Goal: Transaction & Acquisition: Purchase product/service

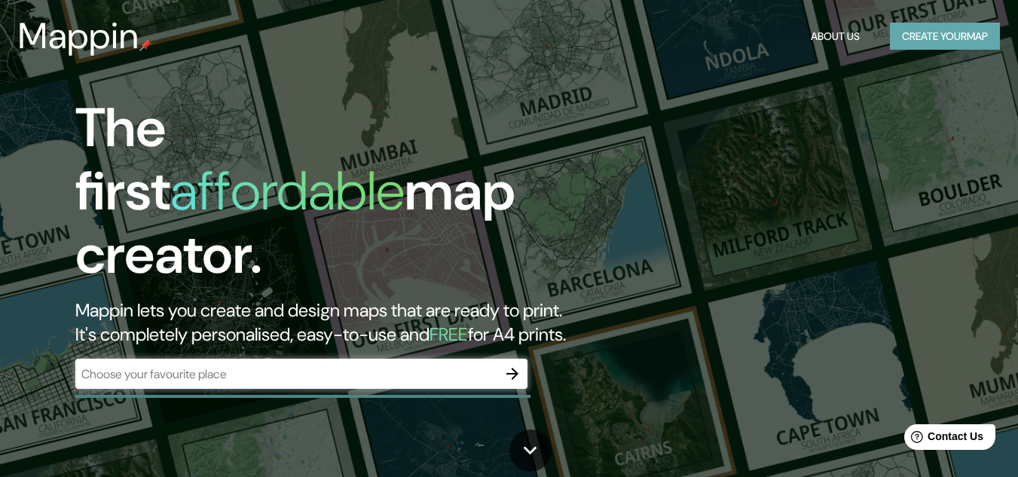
click at [933, 38] on button "Create your map" at bounding box center [945, 37] width 110 height 28
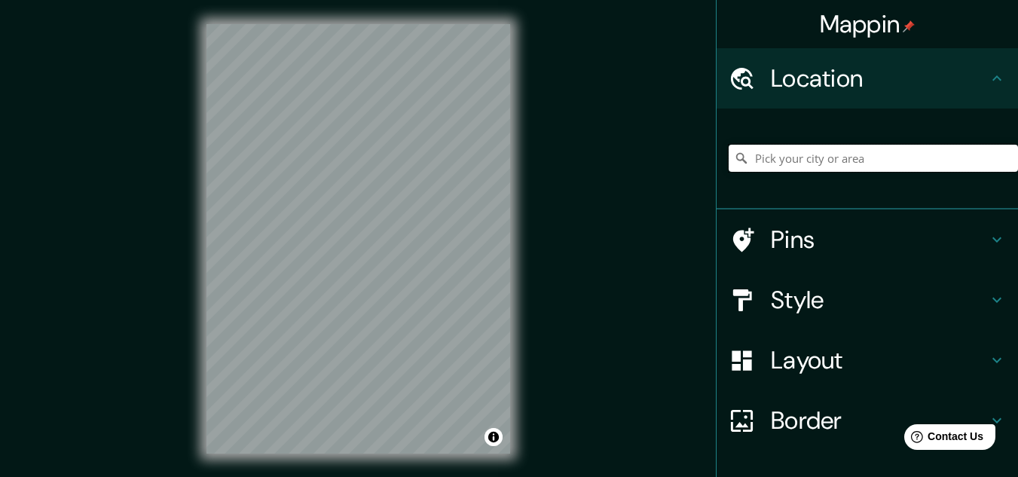
click at [810, 158] on input "Pick your city or area" at bounding box center [873, 158] width 289 height 27
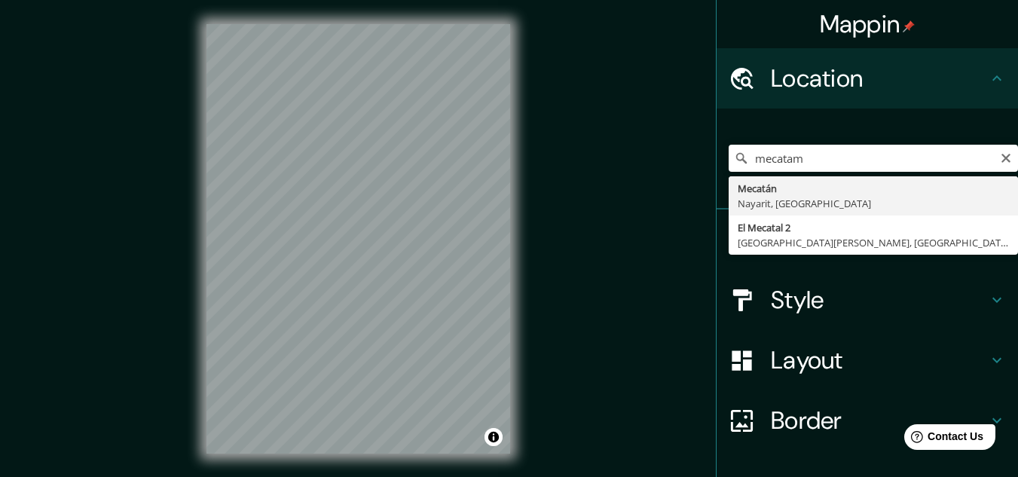
type input "Mecatán, Nayarit, [GEOGRAPHIC_DATA]"
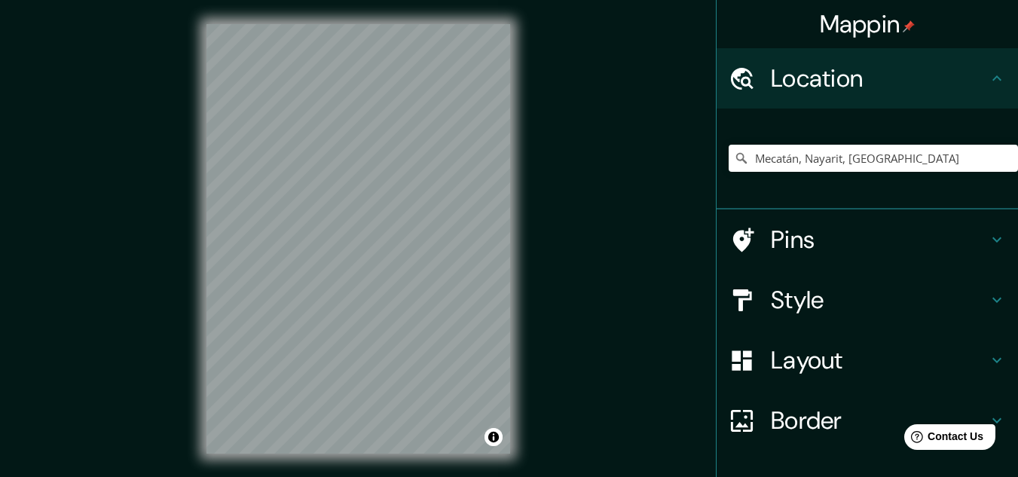
click at [789, 305] on h4 "Style" at bounding box center [879, 300] width 217 height 30
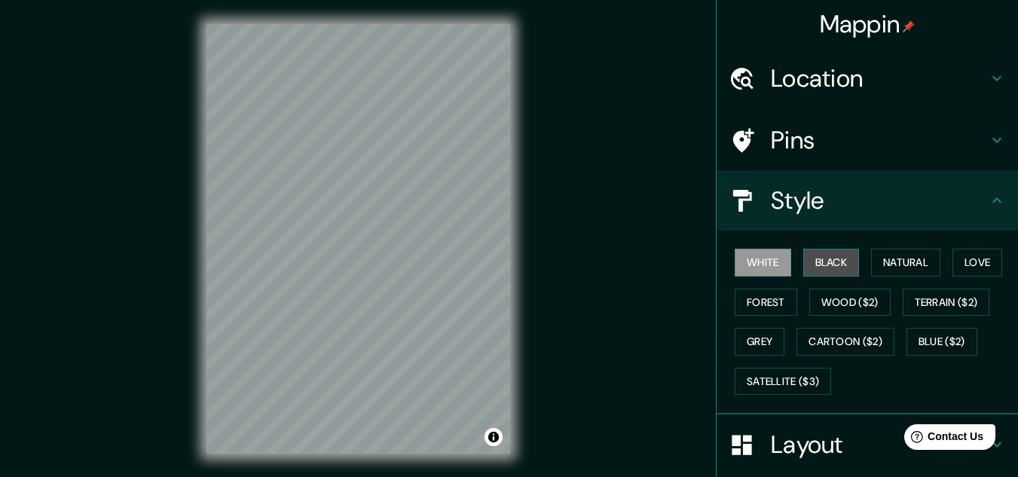
click at [835, 259] on button "Black" at bounding box center [832, 263] width 57 height 28
click at [764, 270] on button "White" at bounding box center [763, 263] width 57 height 28
click at [902, 263] on button "Natural" at bounding box center [905, 263] width 69 height 28
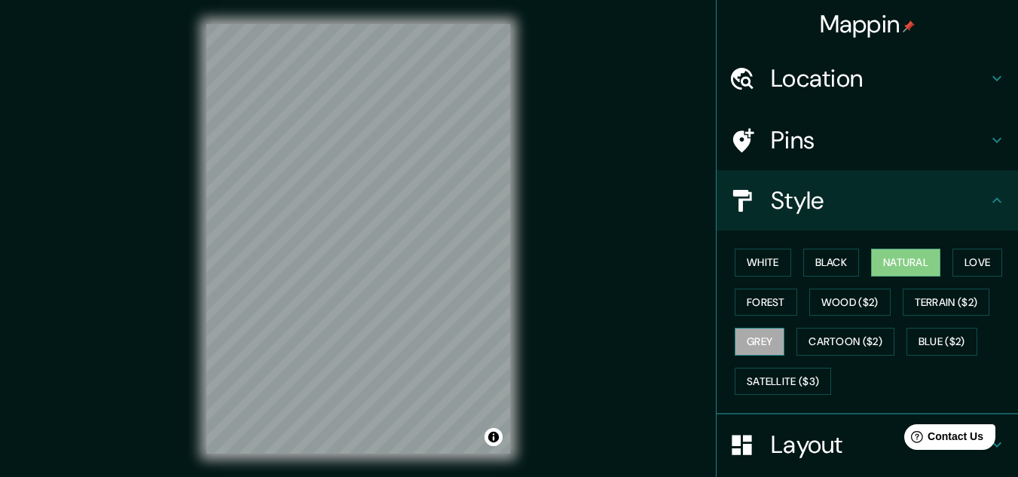
click at [736, 345] on button "Grey" at bounding box center [760, 342] width 50 height 28
click at [973, 265] on button "Love" at bounding box center [978, 263] width 50 height 28
click at [889, 263] on button "Natural" at bounding box center [905, 263] width 69 height 28
click at [829, 262] on button "Black" at bounding box center [832, 263] width 57 height 28
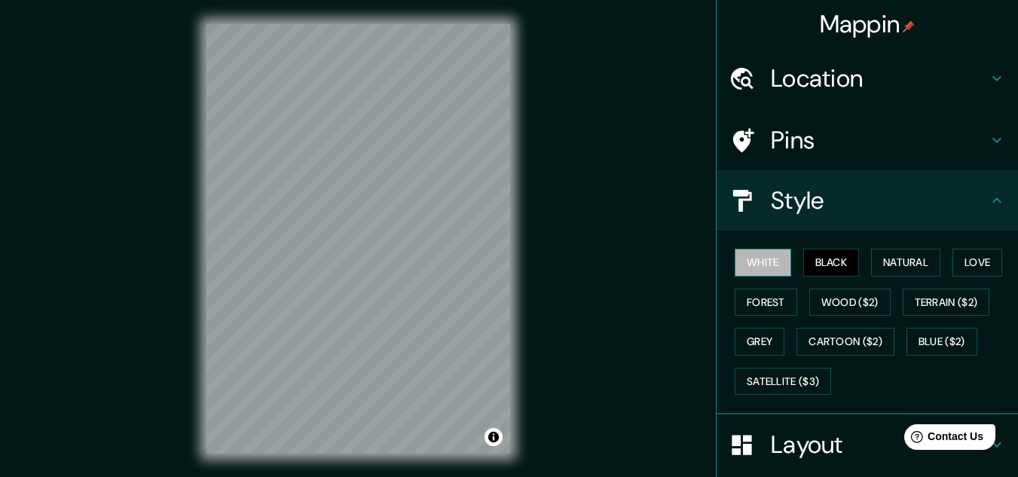
click at [758, 264] on button "White" at bounding box center [763, 263] width 57 height 28
click at [895, 255] on button "Natural" at bounding box center [905, 263] width 69 height 28
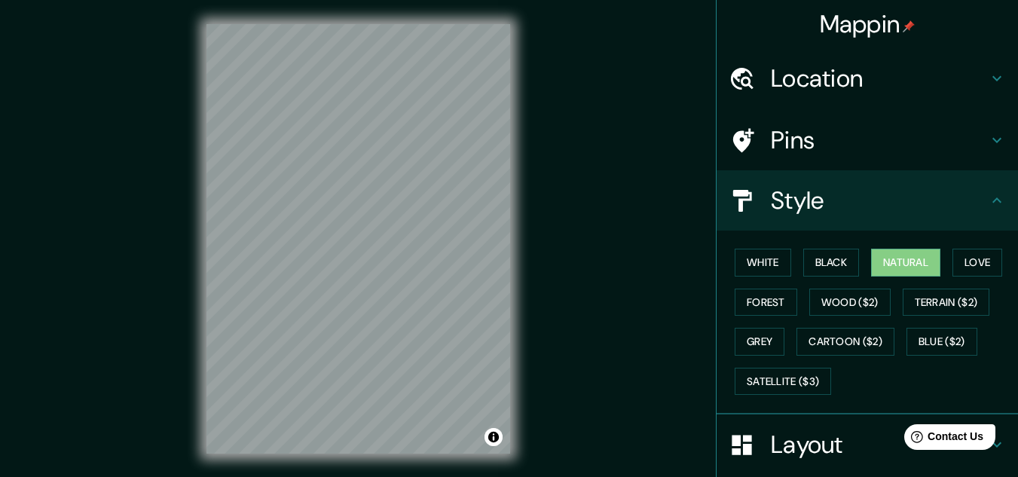
click at [804, 141] on h4 "Pins" at bounding box center [879, 140] width 217 height 30
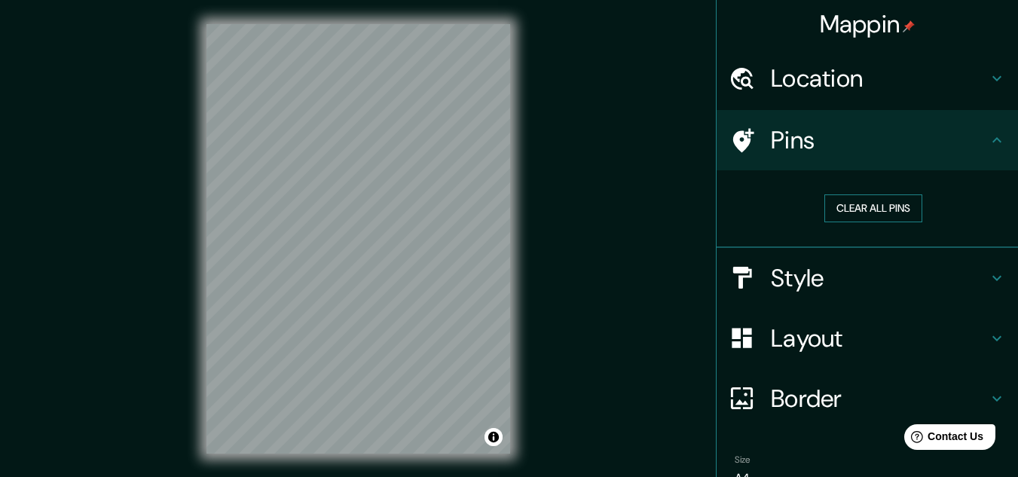
click at [852, 208] on button "Clear all pins" at bounding box center [874, 209] width 98 height 28
click at [779, 391] on h4 "Border" at bounding box center [879, 399] width 217 height 30
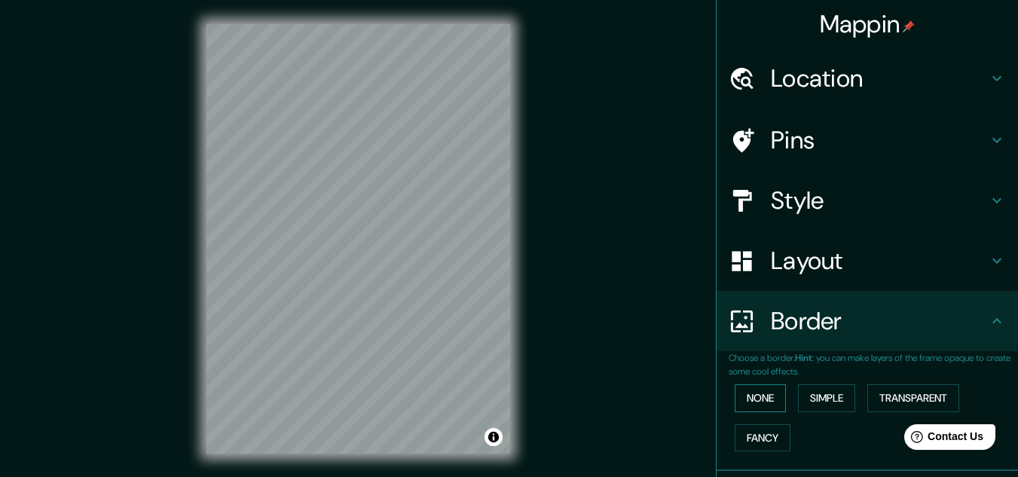
click at [755, 400] on button "None" at bounding box center [760, 398] width 51 height 28
click at [780, 73] on h4 "Location" at bounding box center [879, 78] width 217 height 30
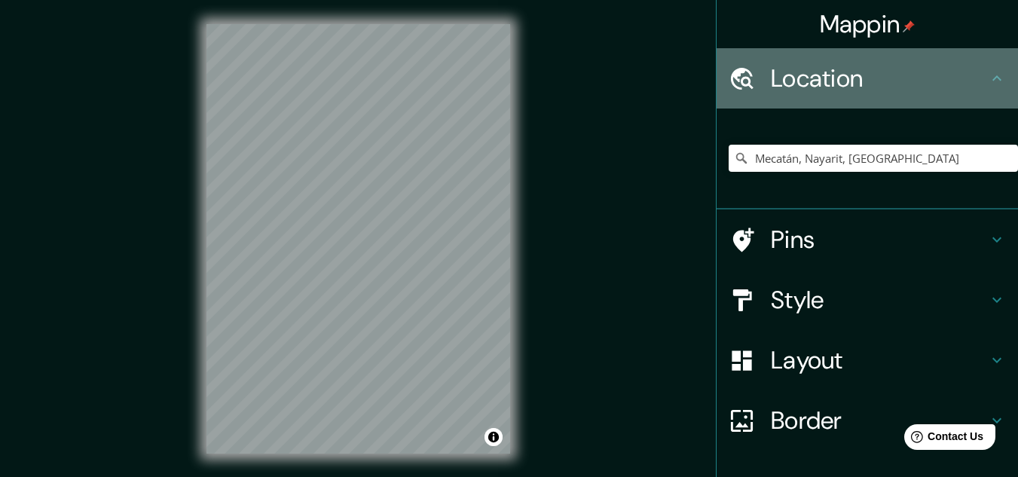
click at [781, 78] on h4 "Location" at bounding box center [879, 78] width 217 height 30
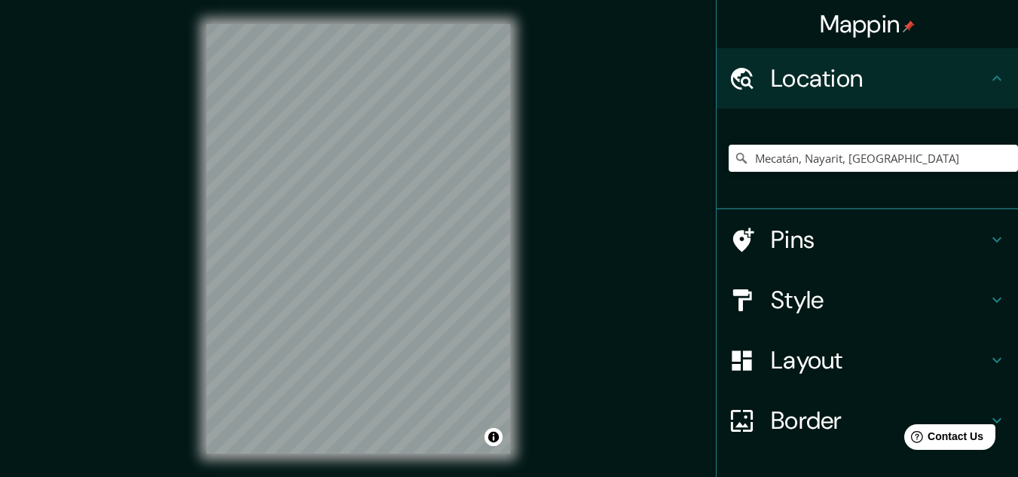
click at [771, 240] on h4 "Pins" at bounding box center [879, 240] width 217 height 30
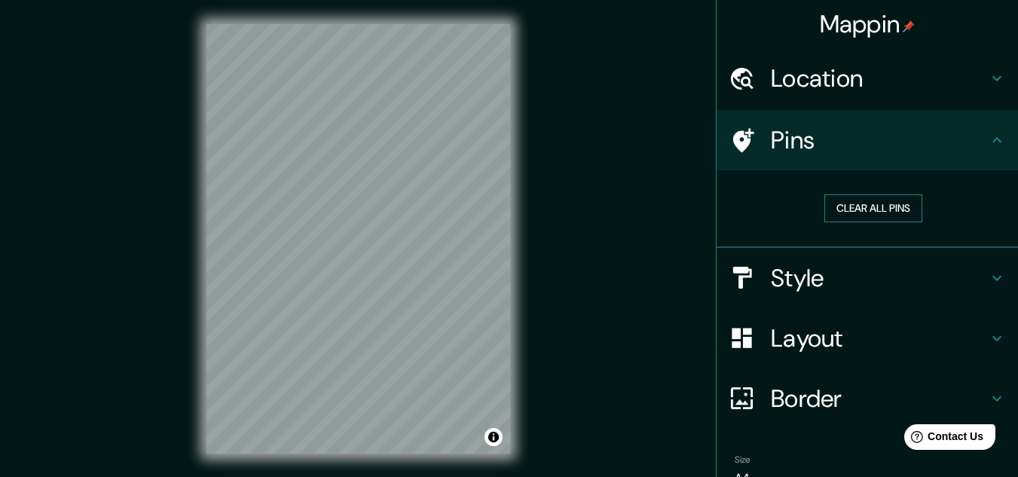
click at [840, 216] on button "Clear all pins" at bounding box center [874, 209] width 98 height 28
click at [797, 280] on h4 "Style" at bounding box center [879, 278] width 217 height 30
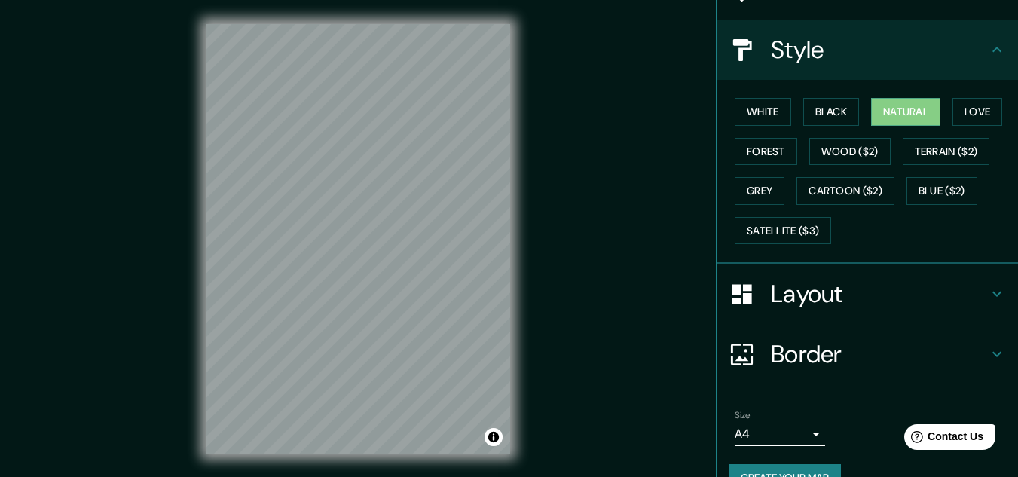
click at [818, 291] on h4 "Layout" at bounding box center [879, 294] width 217 height 30
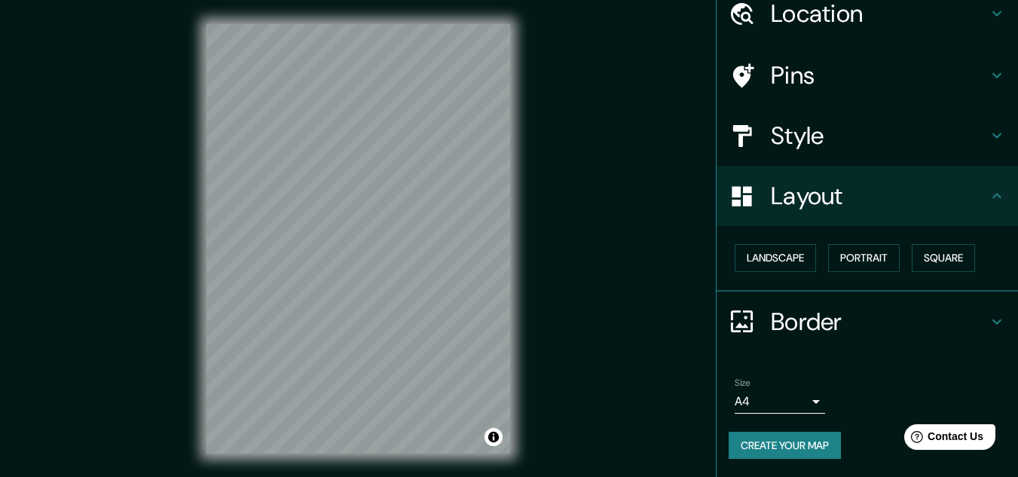
scroll to position [65, 0]
click at [770, 262] on button "Landscape" at bounding box center [775, 258] width 81 height 28
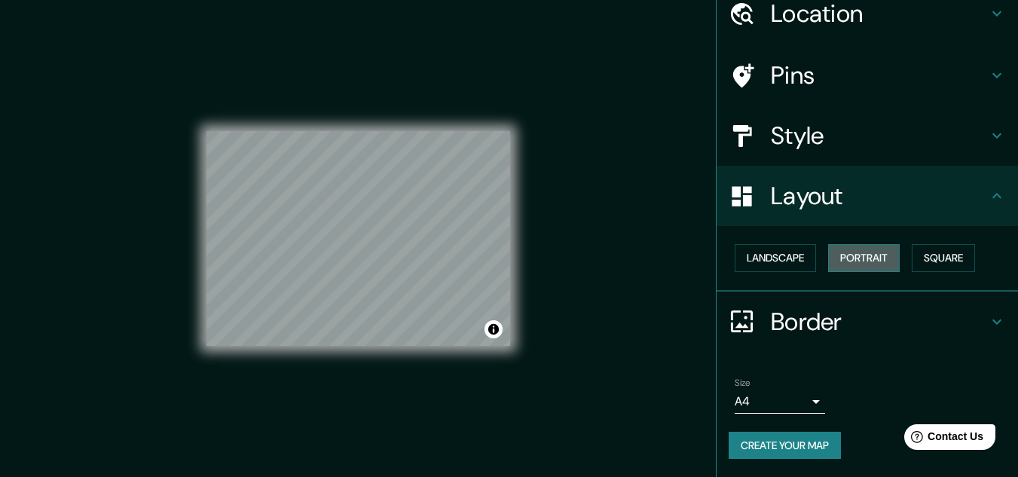
click at [855, 267] on button "Portrait" at bounding box center [865, 258] width 72 height 28
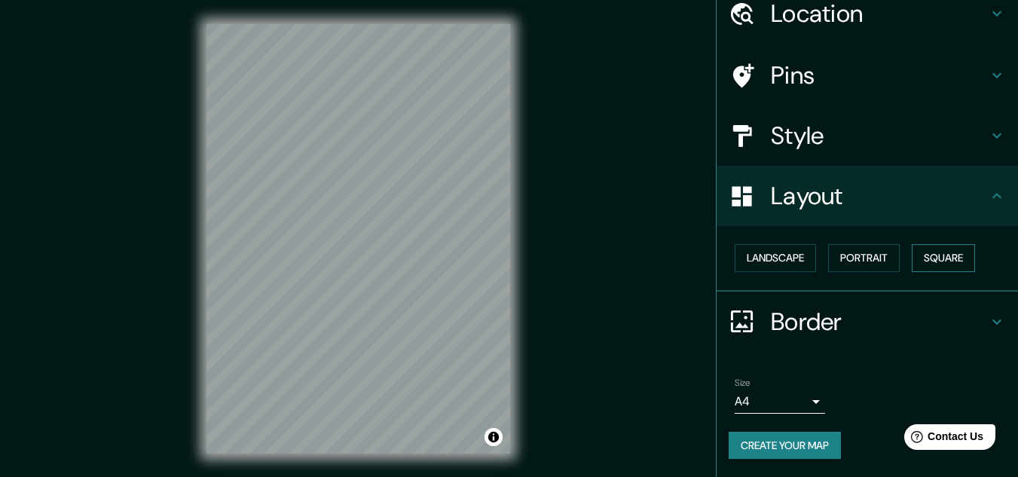
click at [935, 259] on button "Square" at bounding box center [943, 258] width 63 height 28
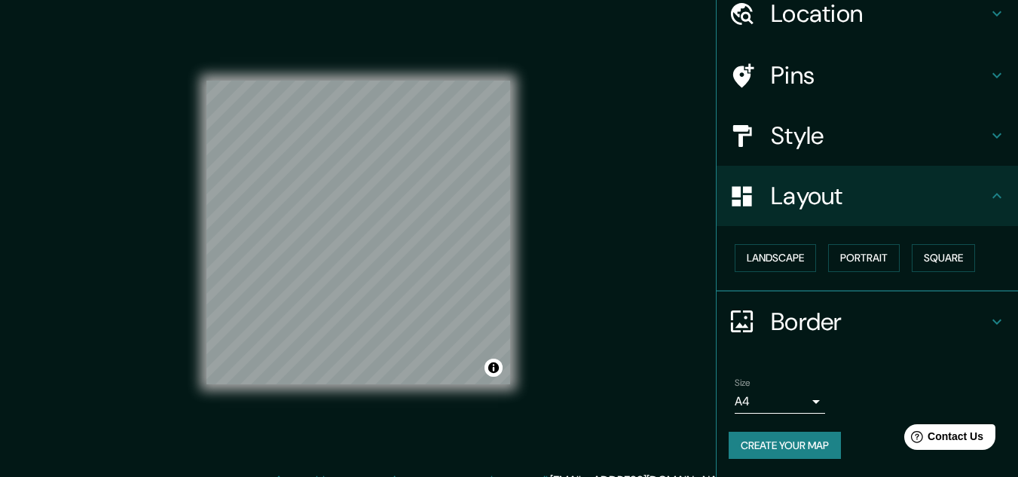
scroll to position [25, 0]
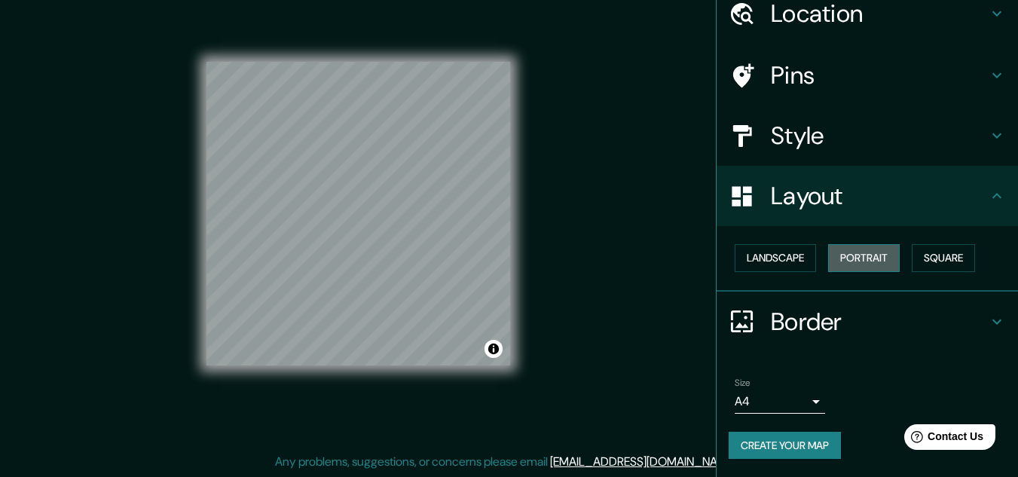
click at [879, 256] on button "Portrait" at bounding box center [865, 258] width 72 height 28
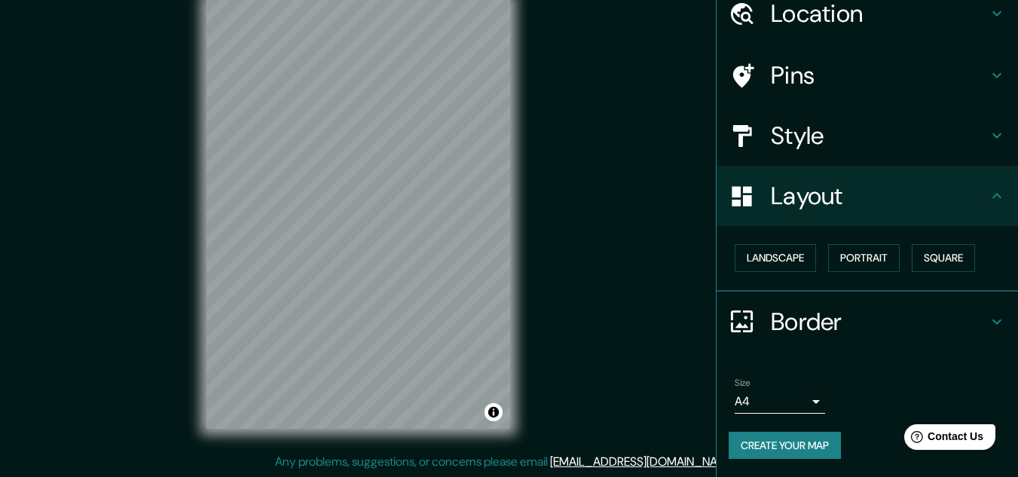
click at [776, 122] on h4 "Style" at bounding box center [879, 136] width 217 height 30
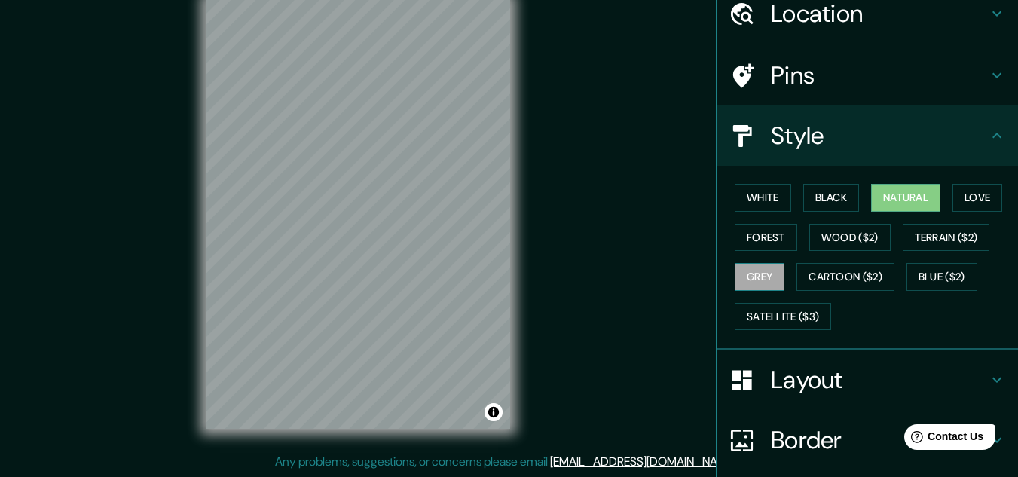
click at [759, 277] on button "Grey" at bounding box center [760, 277] width 50 height 28
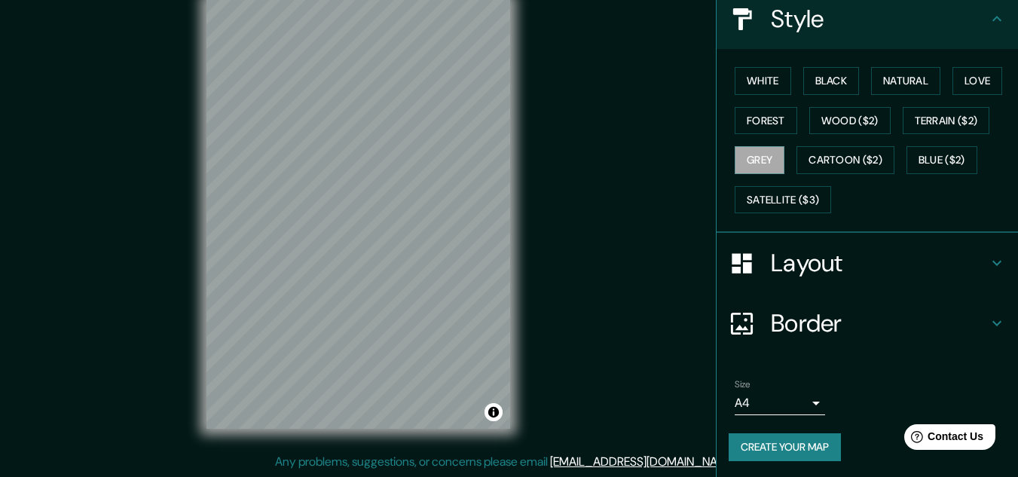
scroll to position [184, 0]
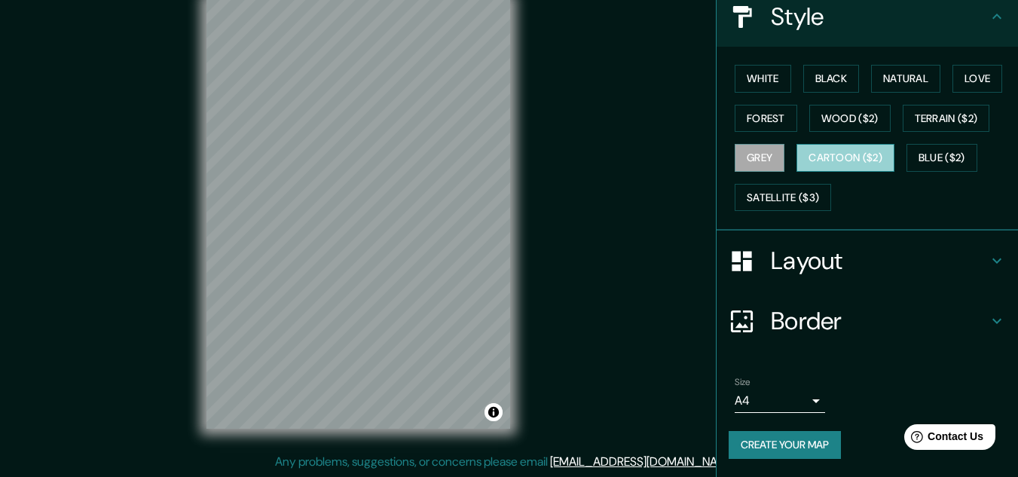
click at [826, 164] on button "Cartoon ($2)" at bounding box center [846, 158] width 98 height 28
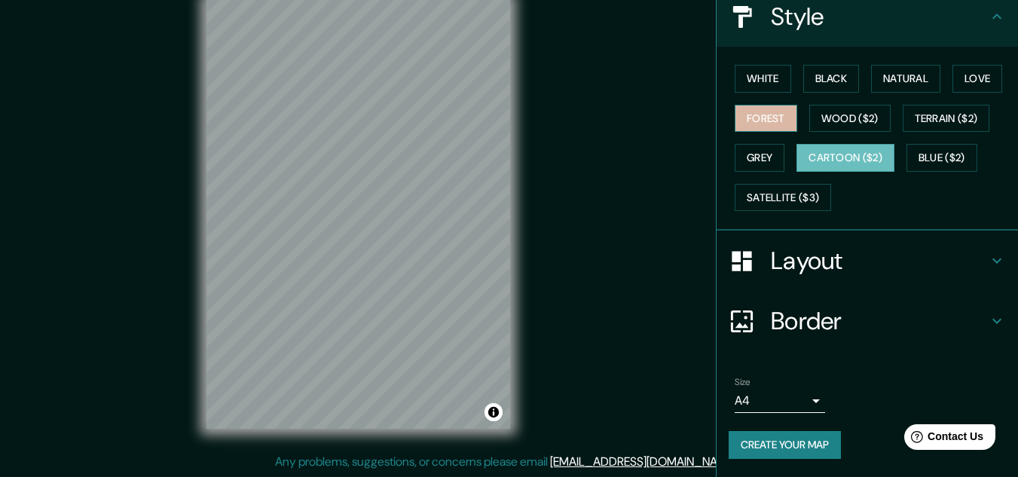
click at [754, 120] on button "Forest" at bounding box center [766, 119] width 63 height 28
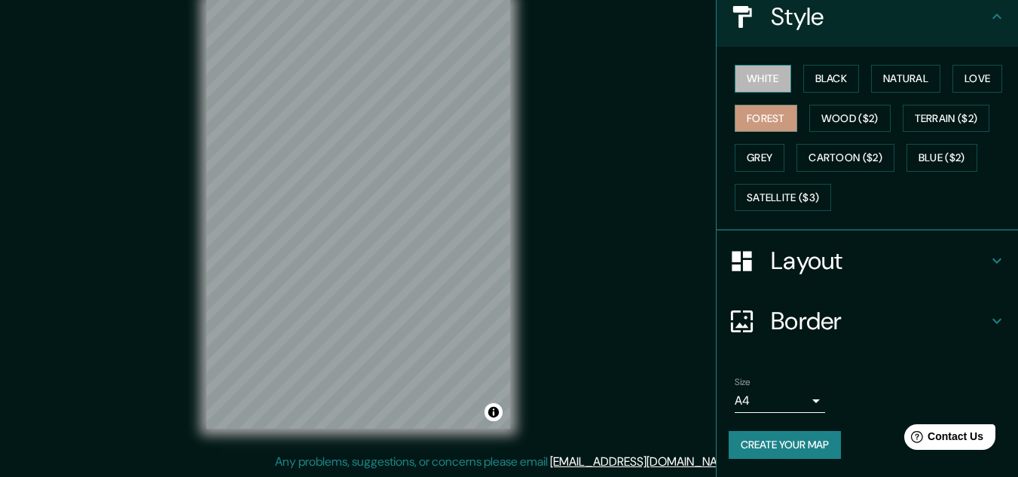
click at [762, 78] on button "White" at bounding box center [763, 79] width 57 height 28
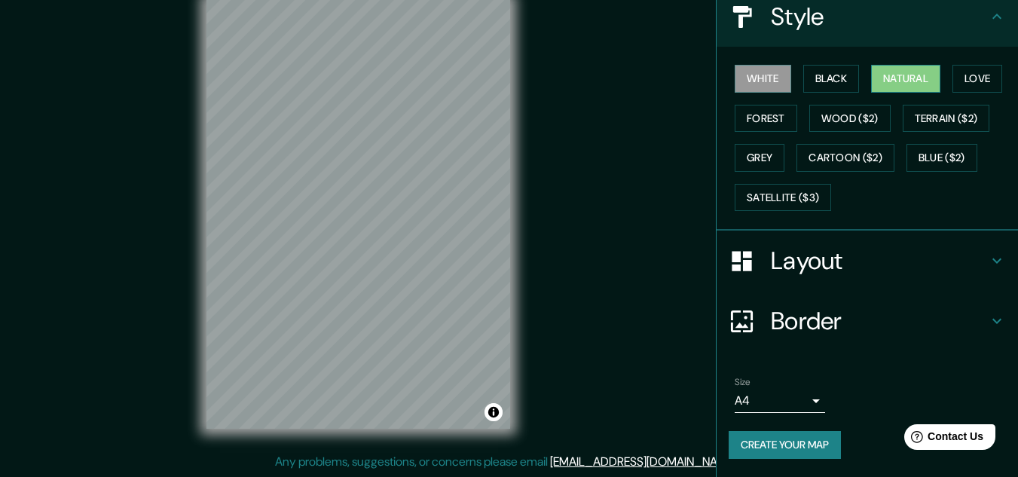
click at [887, 80] on button "Natural" at bounding box center [905, 79] width 69 height 28
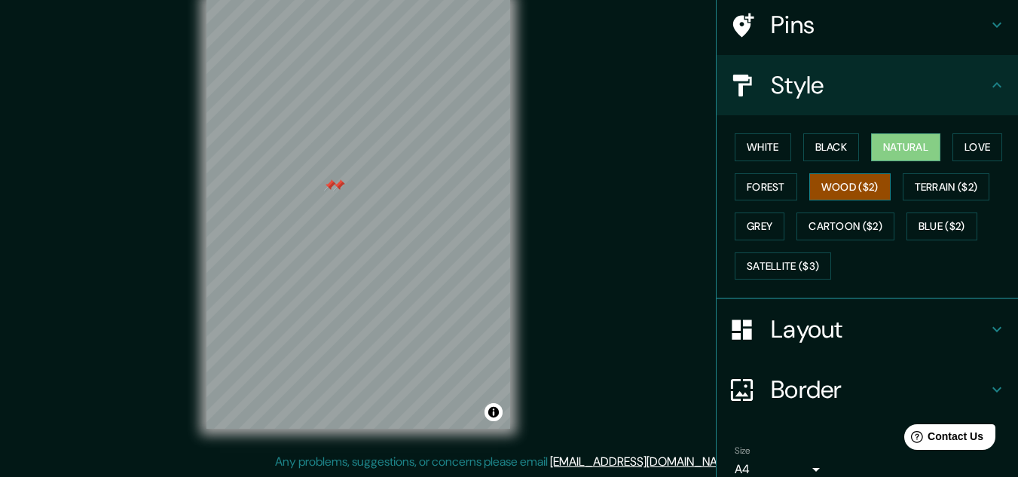
scroll to position [0, 0]
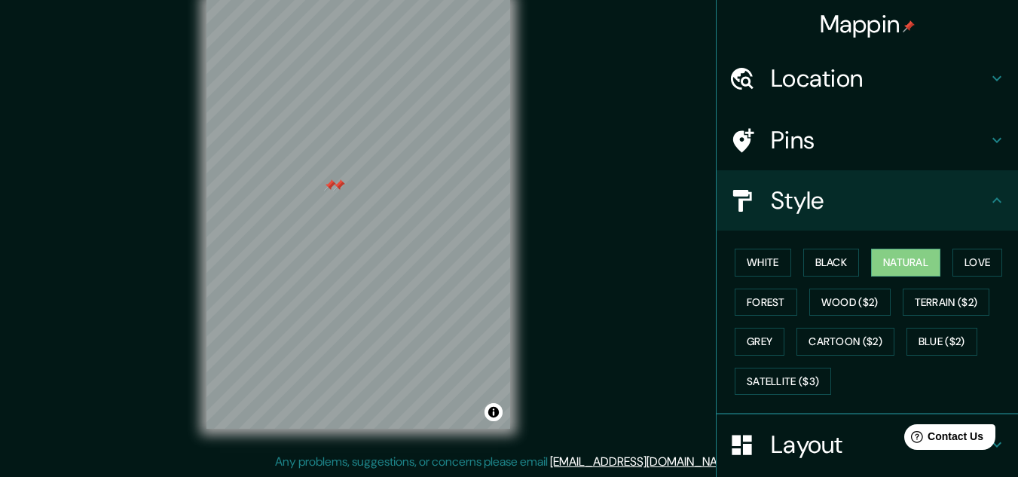
click at [776, 136] on h4 "Pins" at bounding box center [879, 140] width 217 height 30
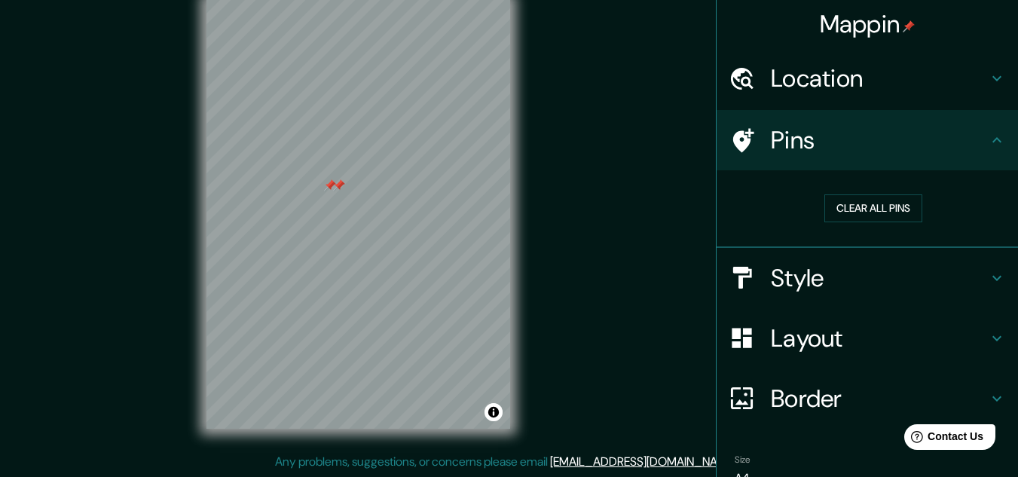
click at [841, 192] on div "Clear all pins" at bounding box center [873, 208] width 289 height 52
click at [838, 192] on div "Clear all pins" at bounding box center [873, 208] width 289 height 52
click at [838, 204] on button "Clear all pins" at bounding box center [874, 209] width 98 height 28
click at [832, 214] on button "Clear all pins" at bounding box center [874, 209] width 98 height 28
click at [841, 212] on button "Clear all pins" at bounding box center [874, 209] width 98 height 28
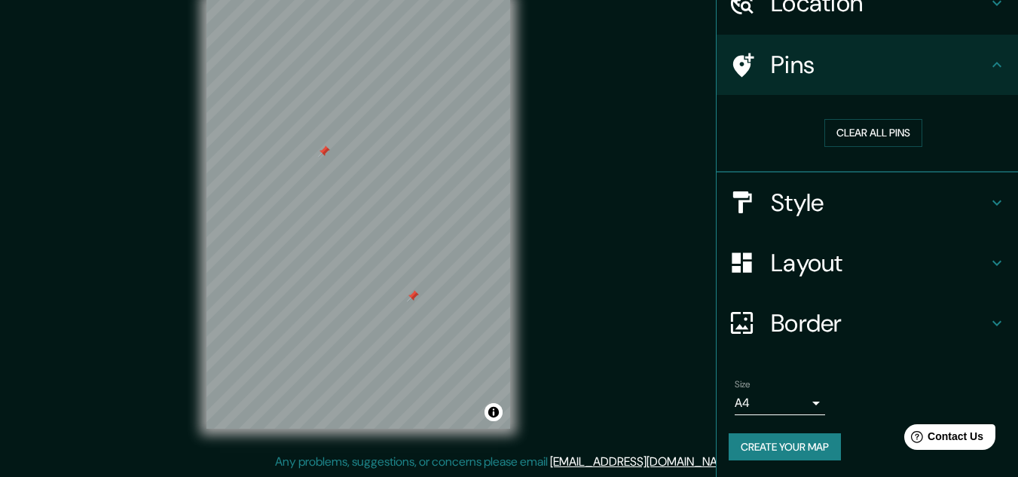
scroll to position [77, 0]
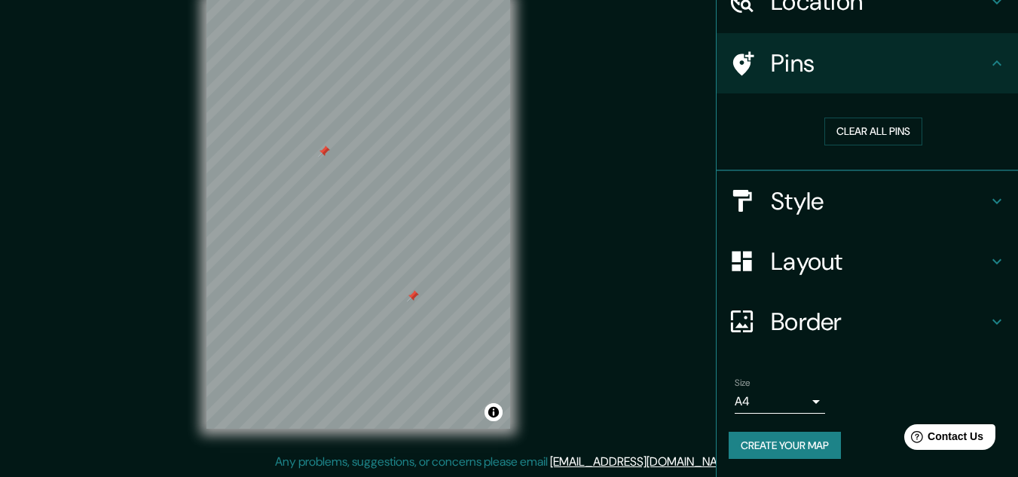
click at [807, 321] on h4 "Border" at bounding box center [879, 322] width 217 height 30
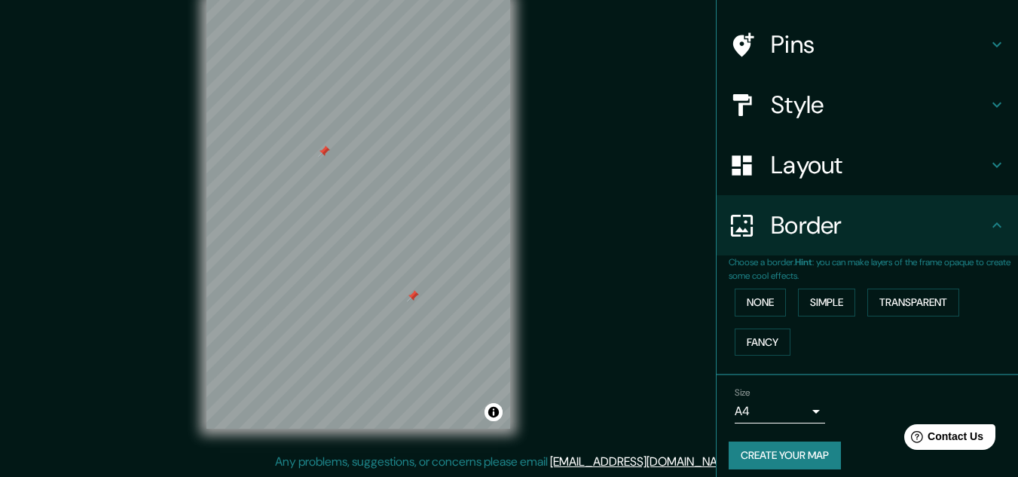
scroll to position [106, 0]
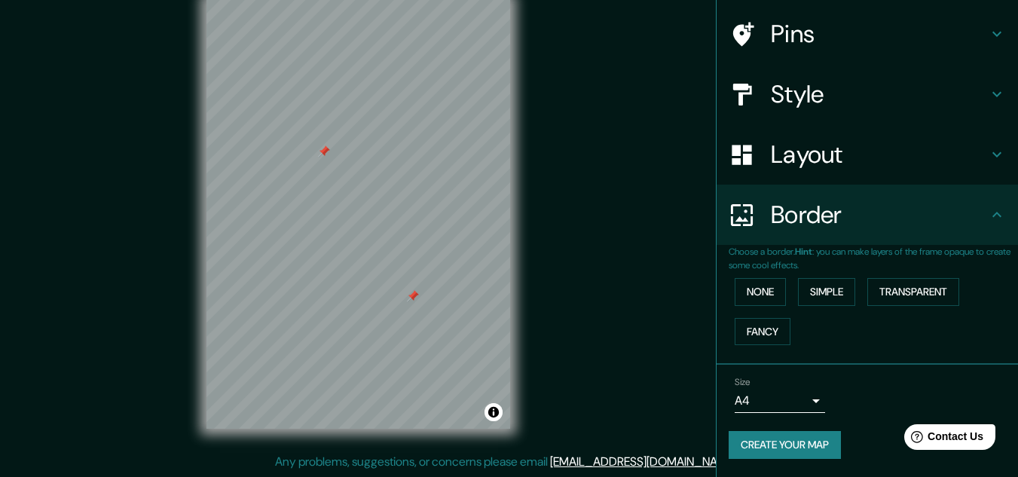
click at [796, 445] on button "Create your map" at bounding box center [785, 445] width 112 height 28
click at [717, 365] on li "Size A4 single Create your map" at bounding box center [868, 421] width 302 height 112
click at [786, 448] on button "Create your map" at bounding box center [785, 445] width 112 height 28
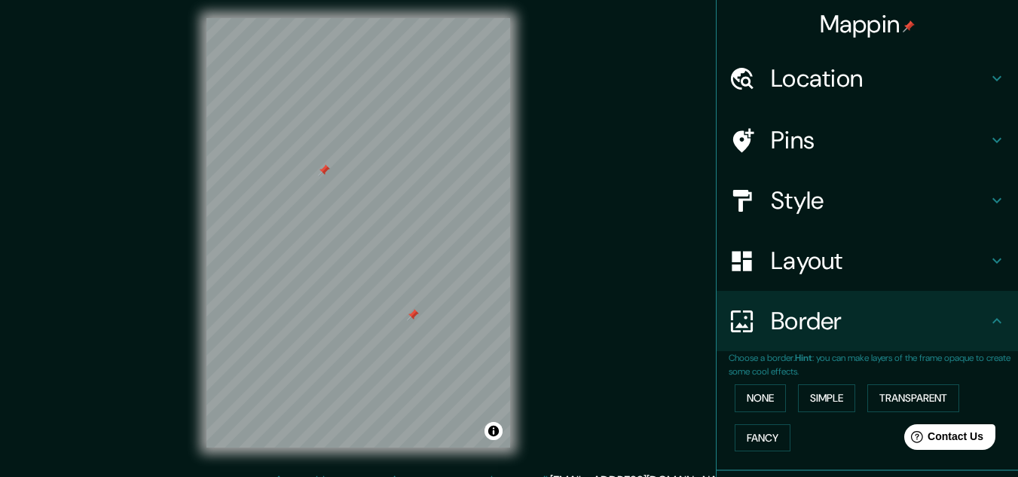
scroll to position [0, 0]
